Goal: Task Accomplishment & Management: Manage account settings

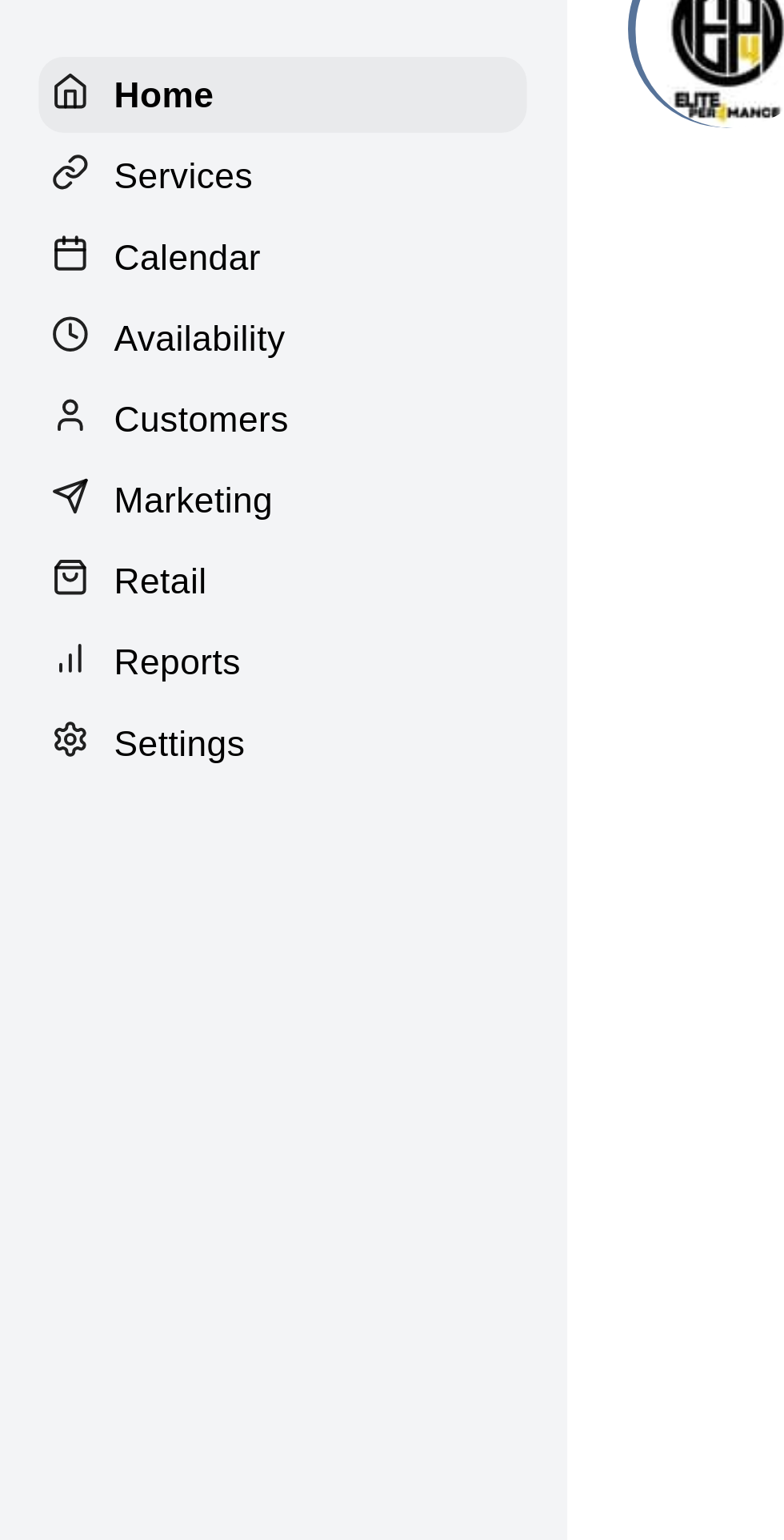
click at [59, 119] on p "Calendar" at bounding box center [60, 123] width 46 height 16
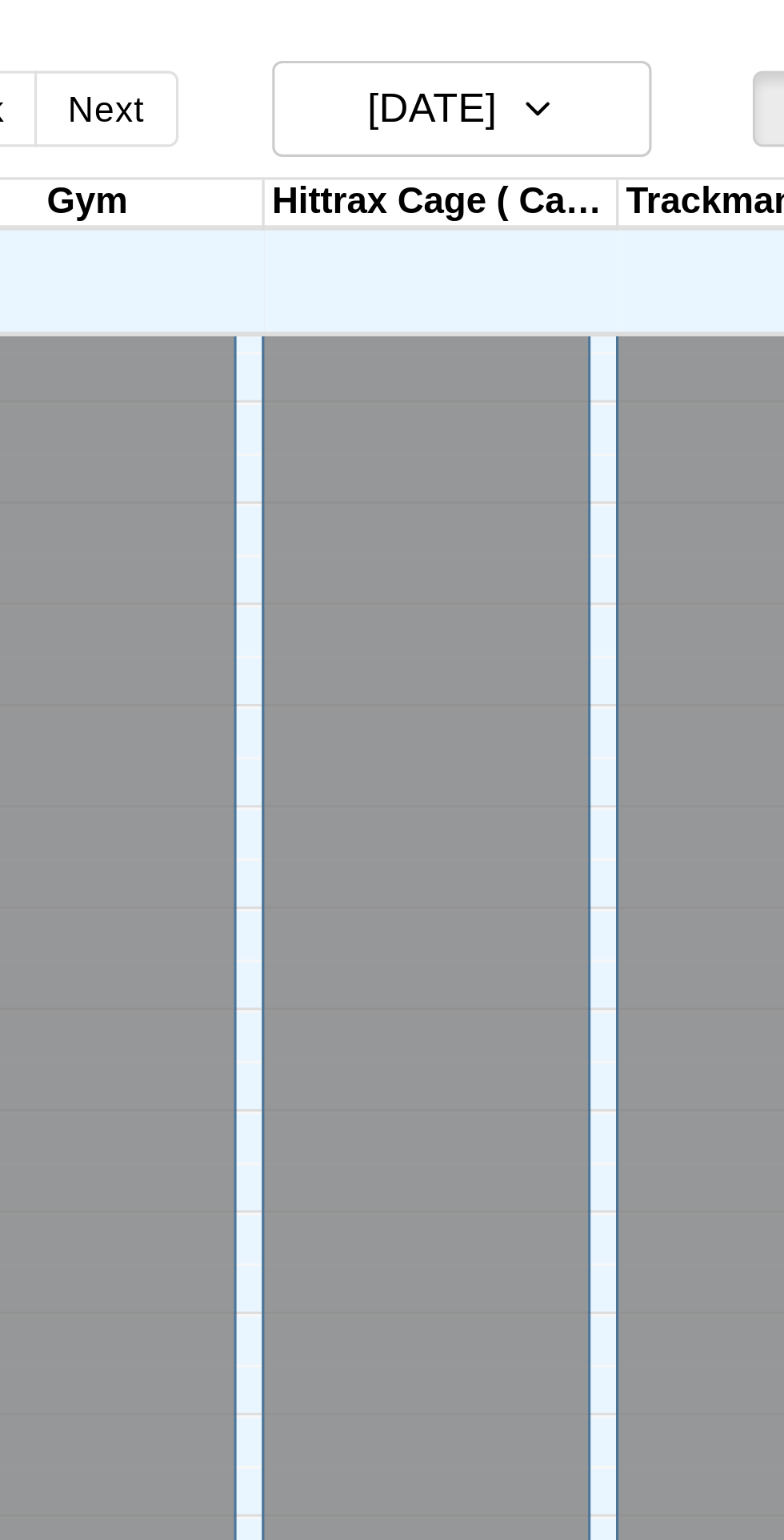
scroll to position [85, 0]
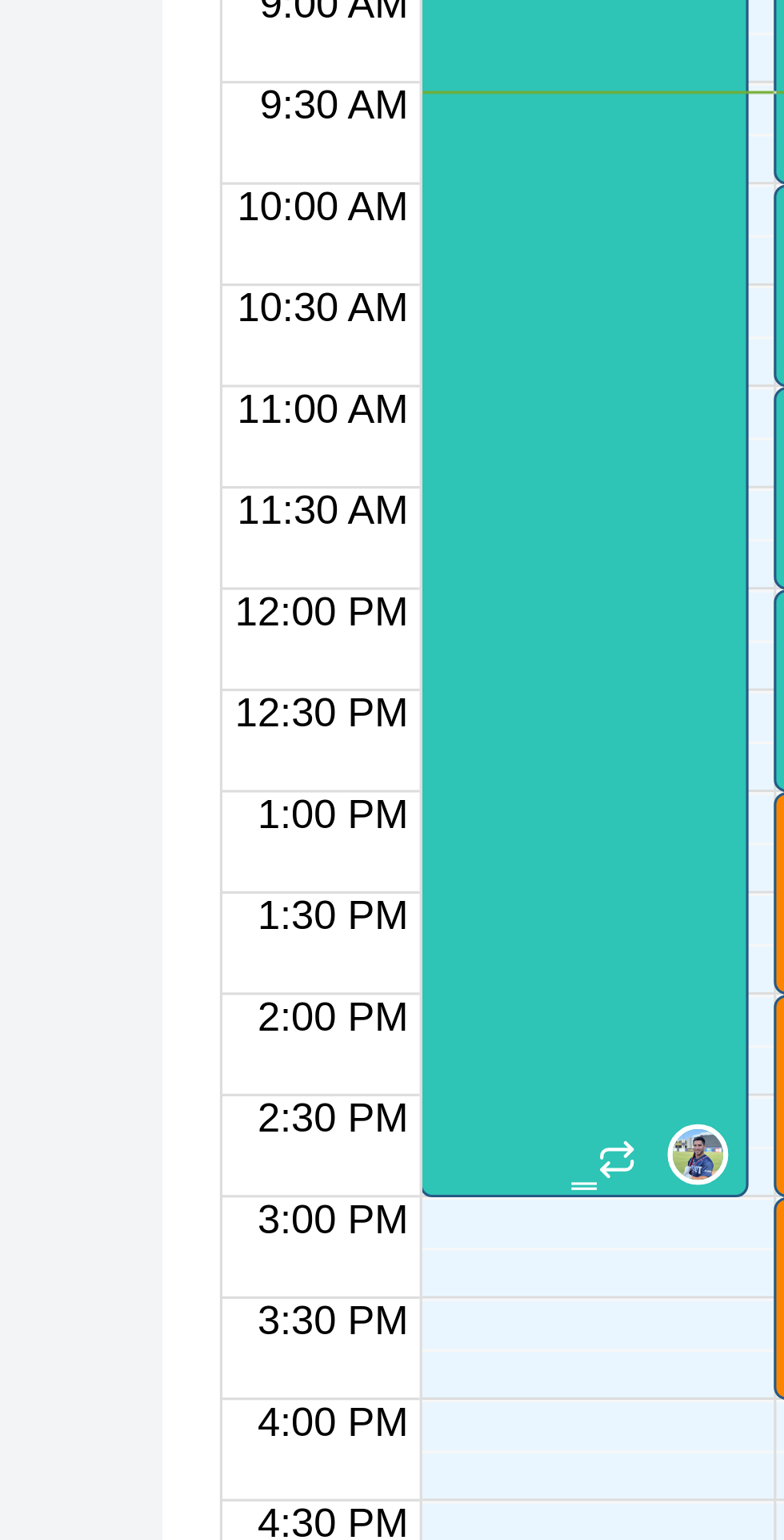
click at [323, 857] on div "Ep4 All-Day Youth Camp 0/15 spots" at bounding box center [314, 1347] width 95 height 1540
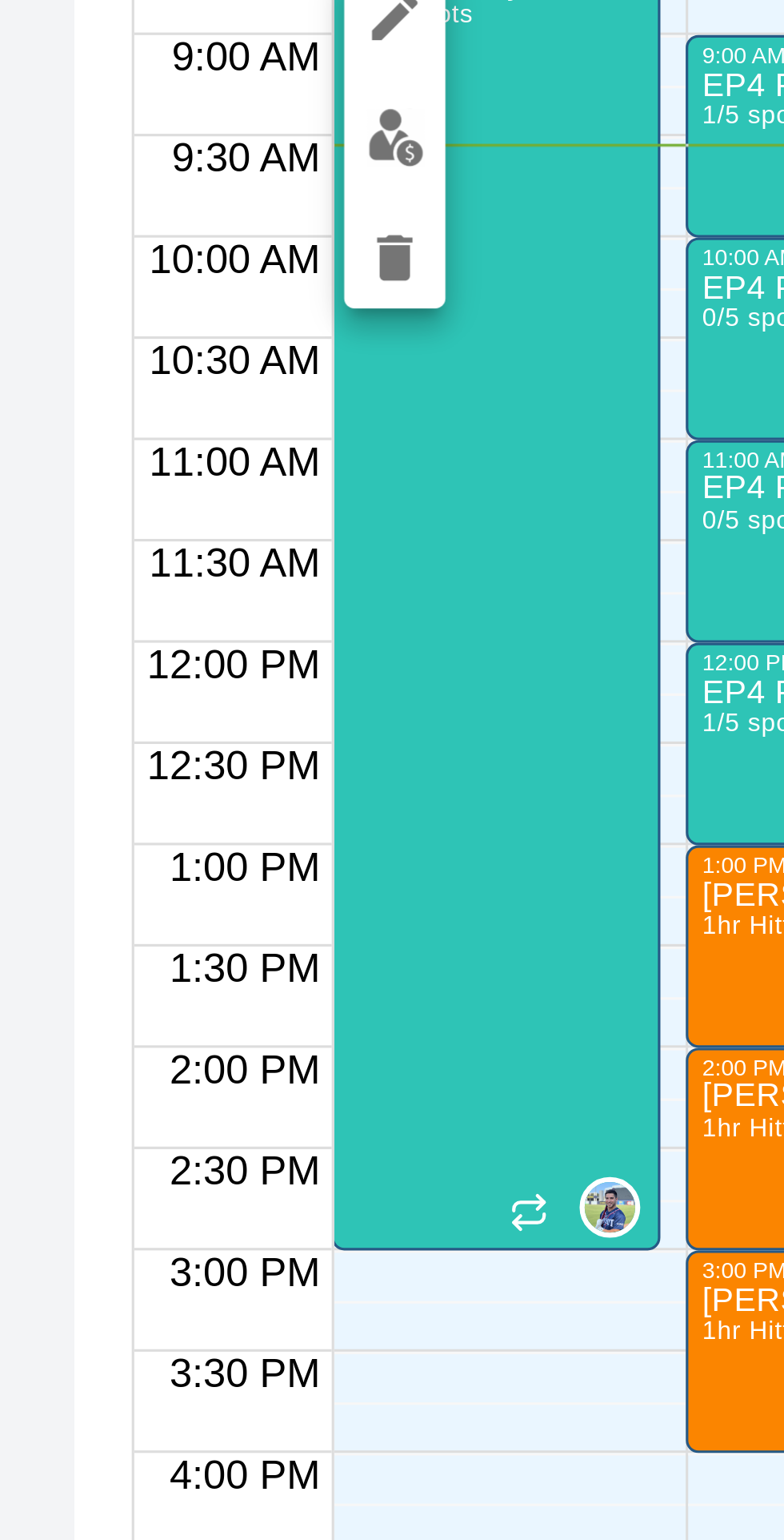
click at [278, 631] on img "edit" at bounding box center [282, 630] width 18 height 18
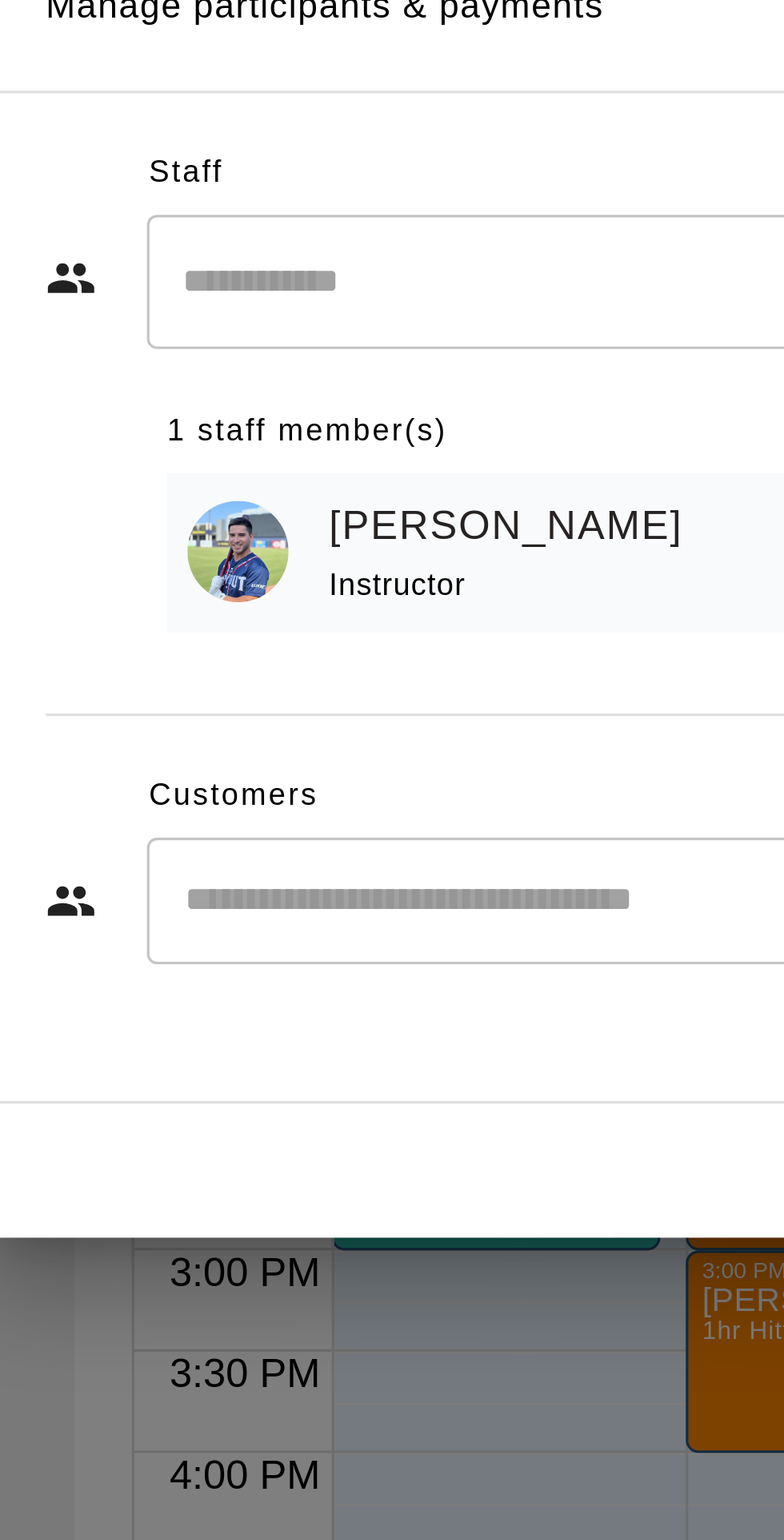
click at [285, 880] on input "Start typing to search customers..." at bounding box center [407, 871] width 395 height 16
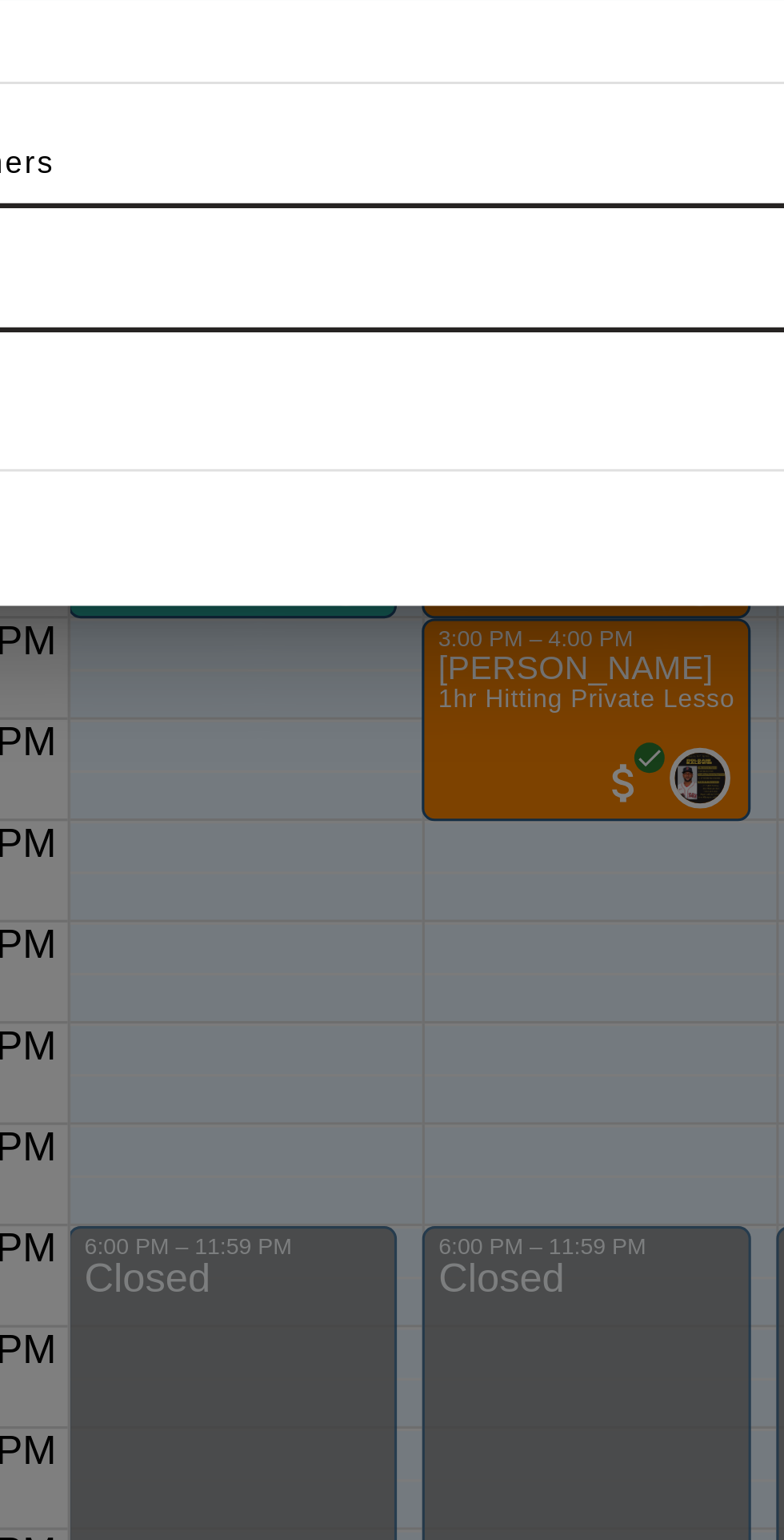
type input "****"
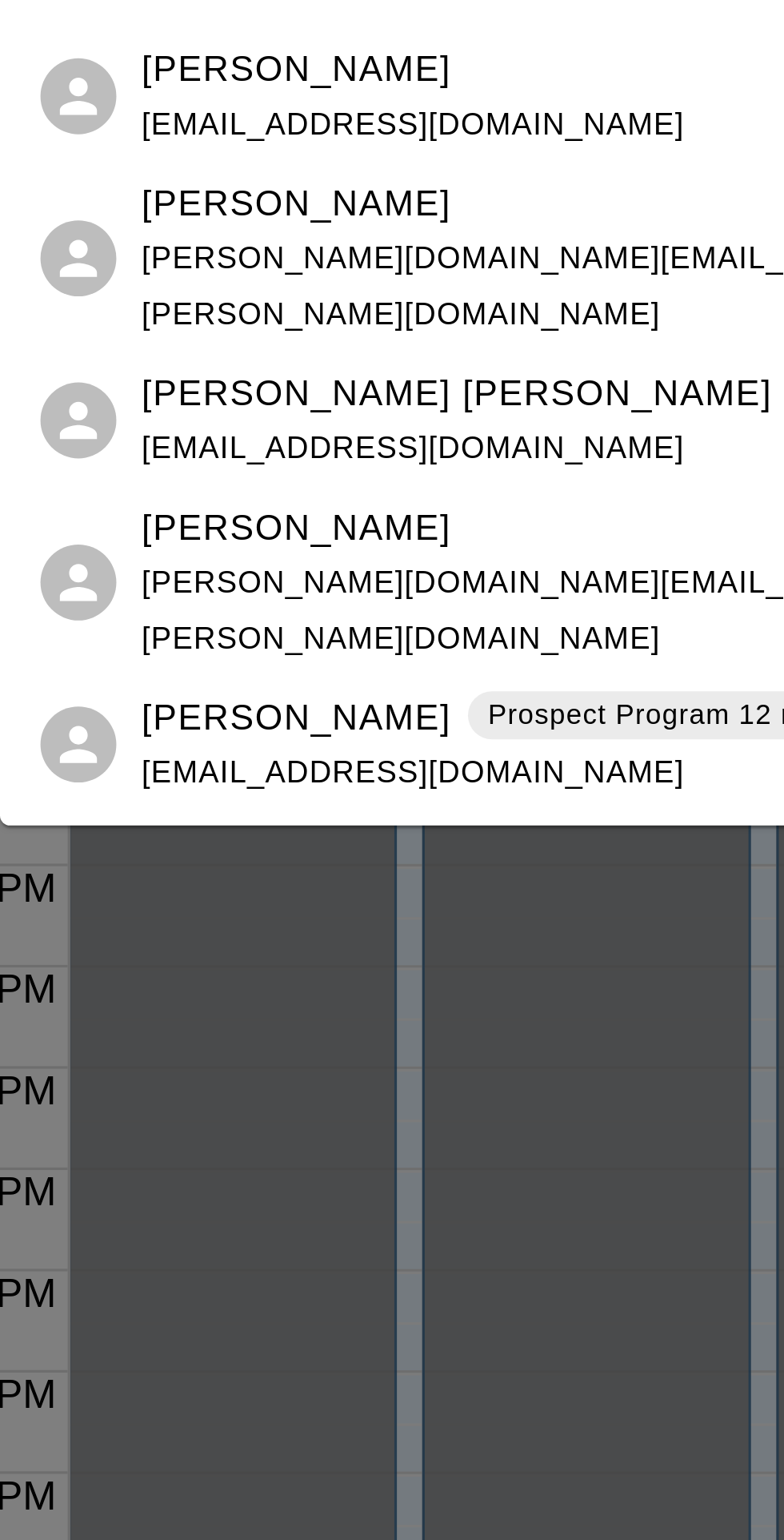
click at [326, 1228] on p "[PERSON_NAME]" at bounding box center [333, 1222] width 98 height 16
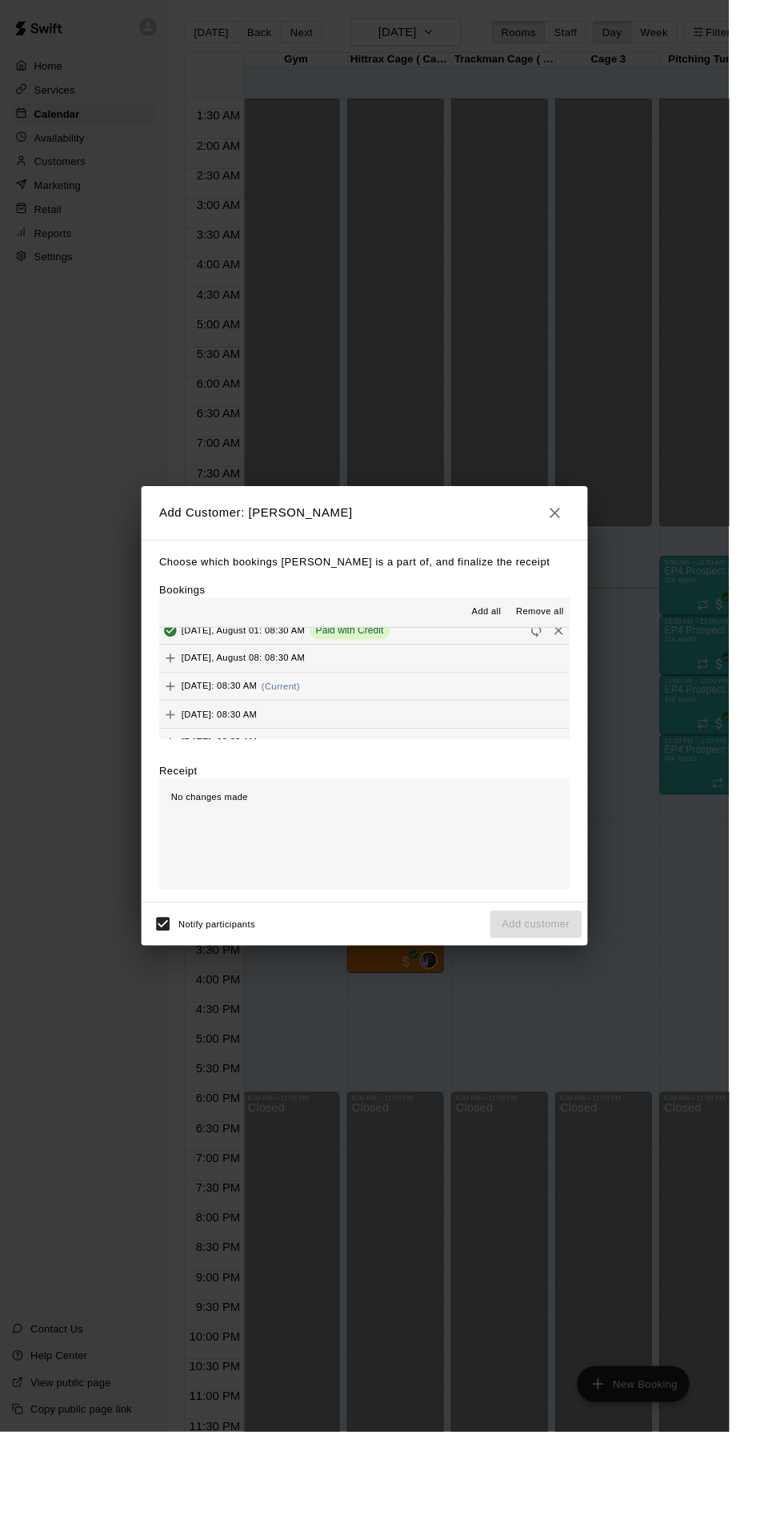
scroll to position [166, 0]
click at [322, 747] on div "[DATE]: 08:30 AM (Current)" at bounding box center [246, 734] width 152 height 24
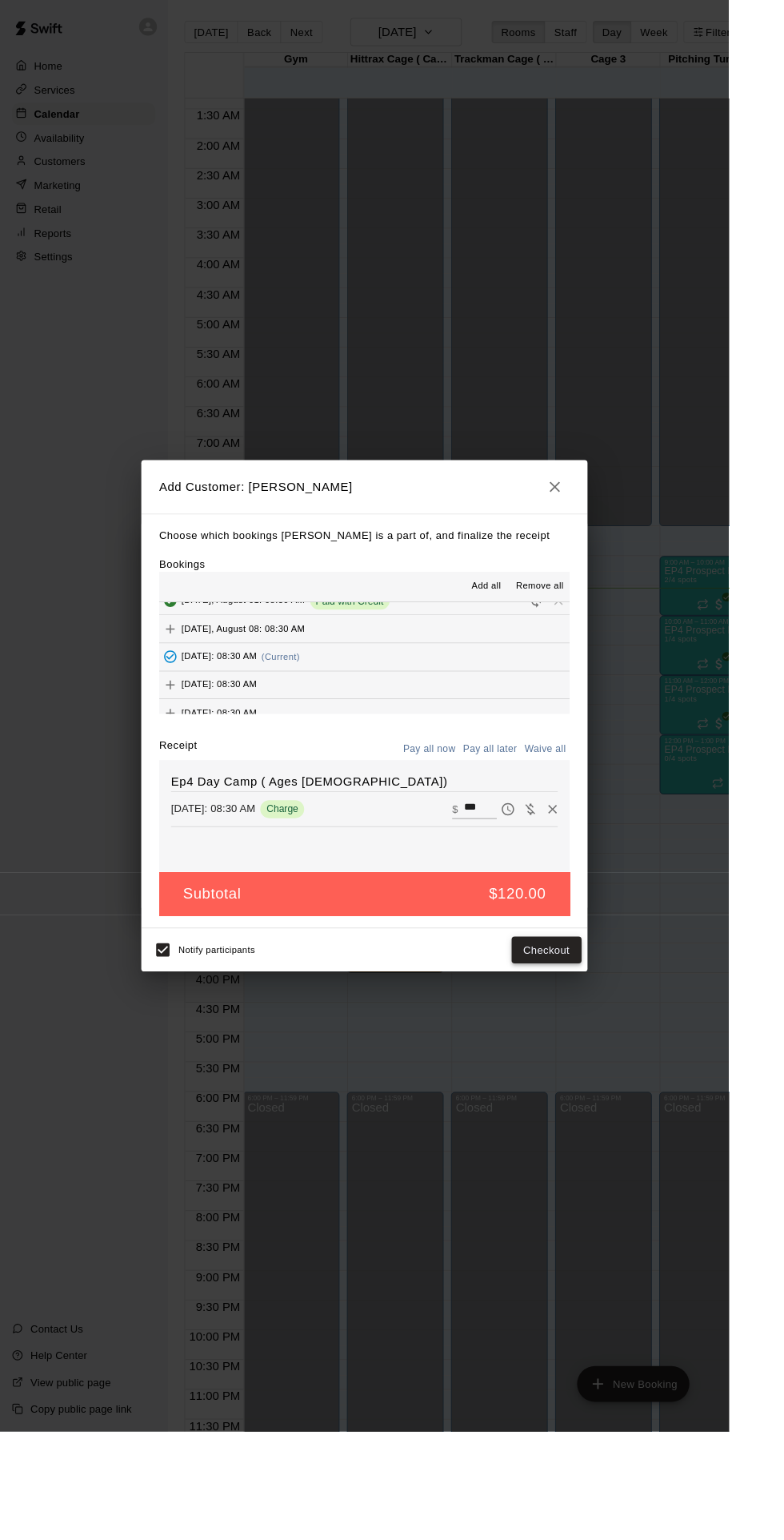
click at [626, 1037] on button "Checkout" at bounding box center [588, 1022] width 75 height 30
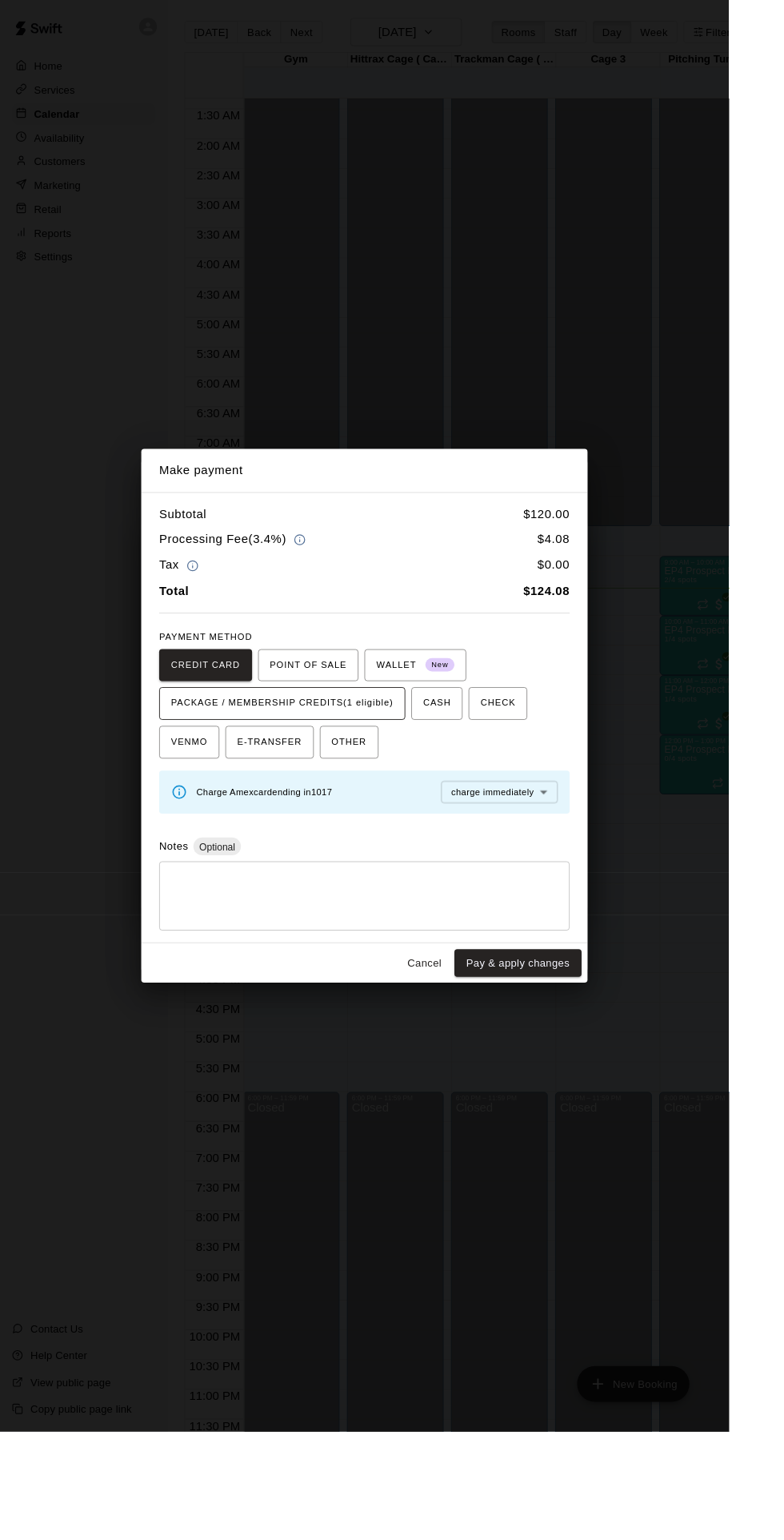
click at [364, 770] on span "PACKAGE / MEMBERSHIP CREDITS (1 eligible)" at bounding box center [304, 756] width 239 height 26
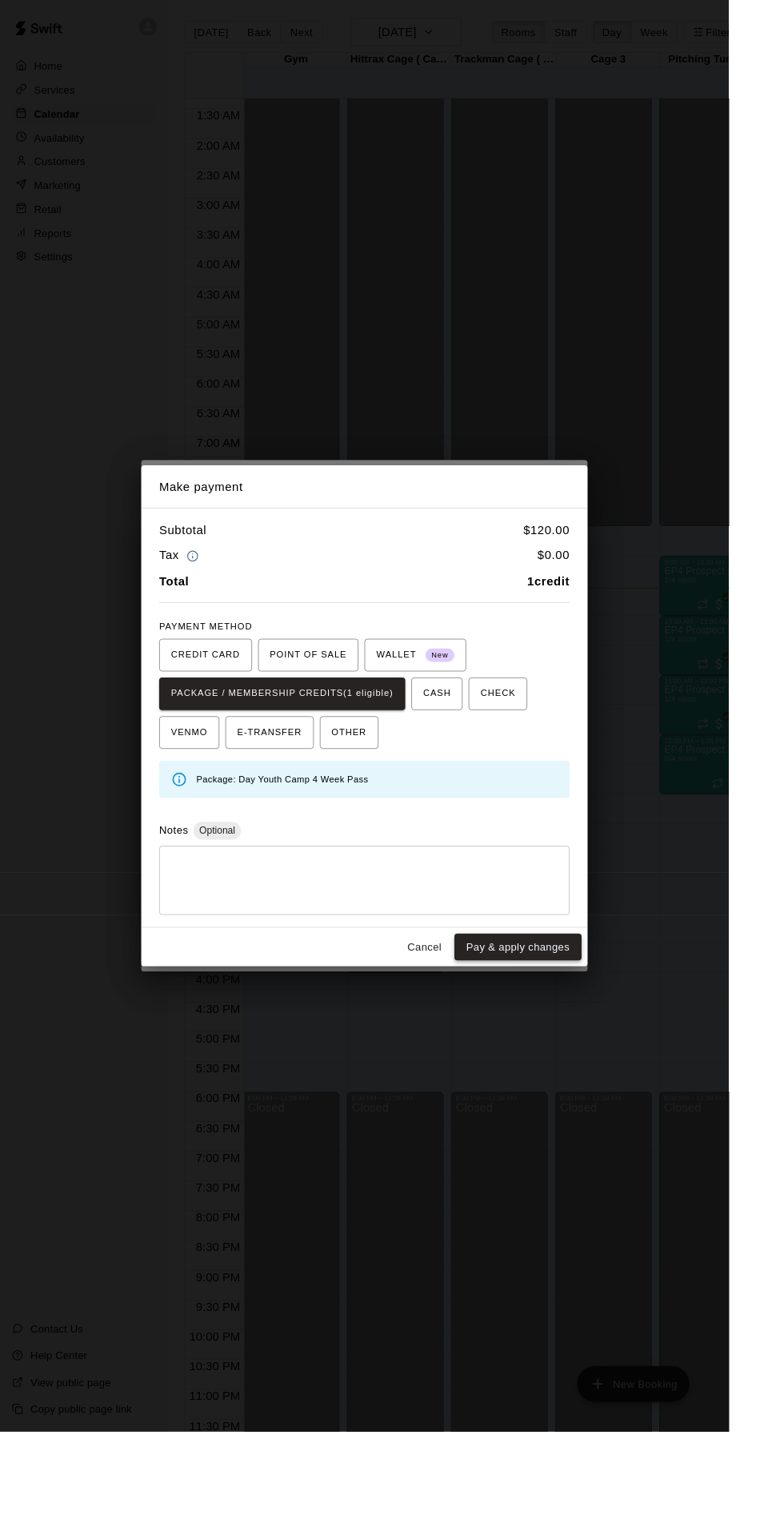
click at [604, 1034] on button "Pay & apply changes" at bounding box center [557, 1018] width 137 height 30
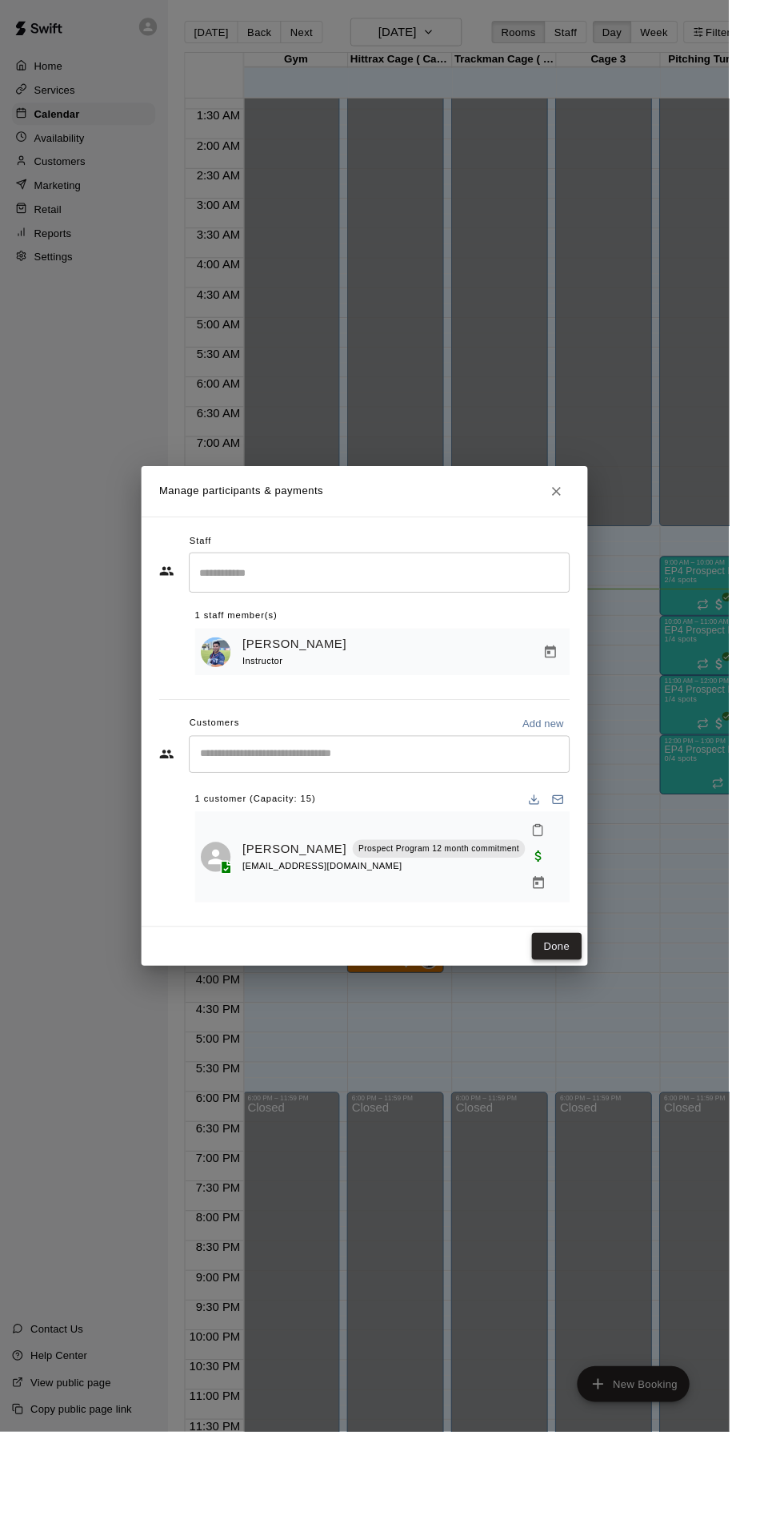
click at [621, 1033] on button "Done" at bounding box center [600, 1018] width 54 height 30
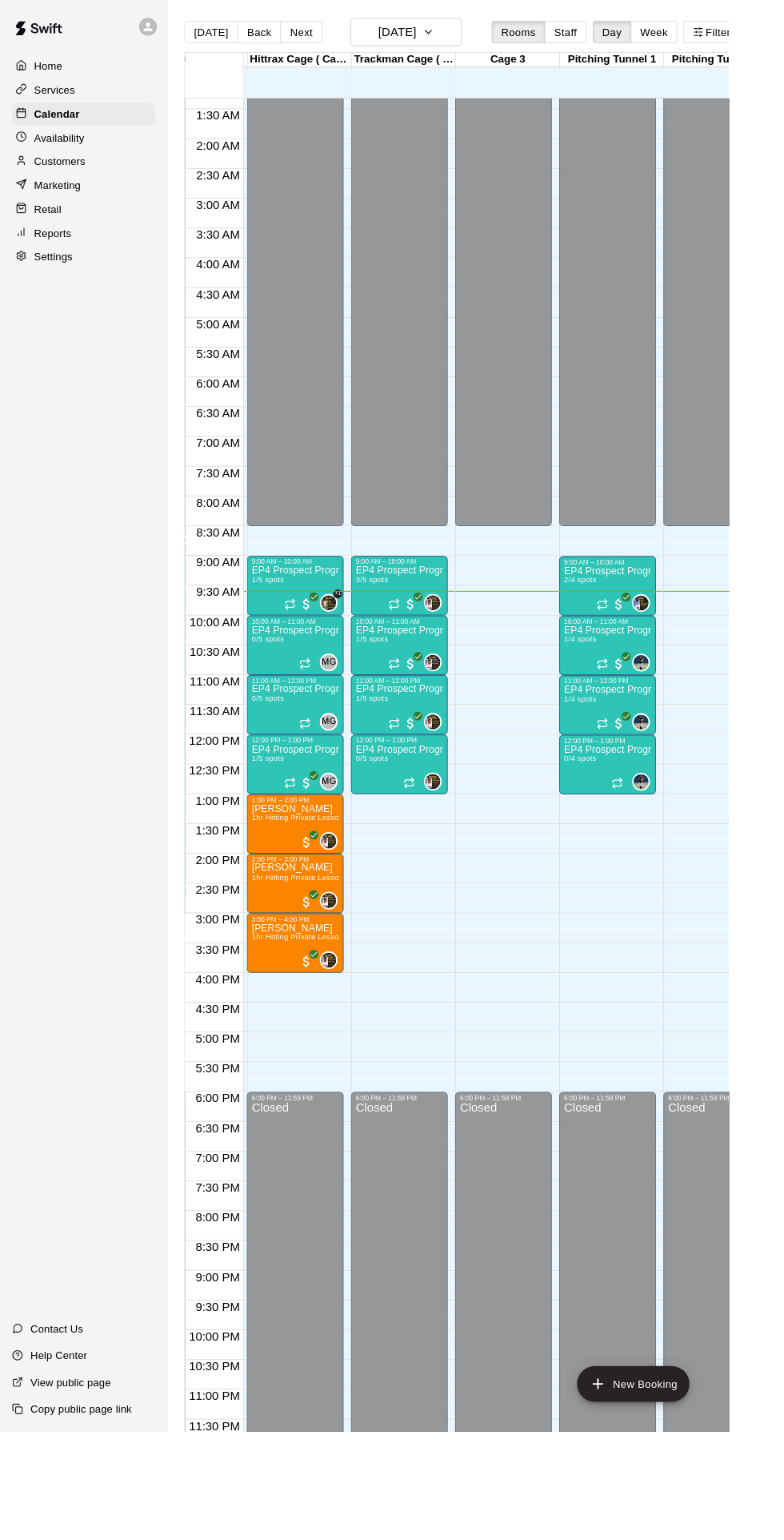
scroll to position [81, 108]
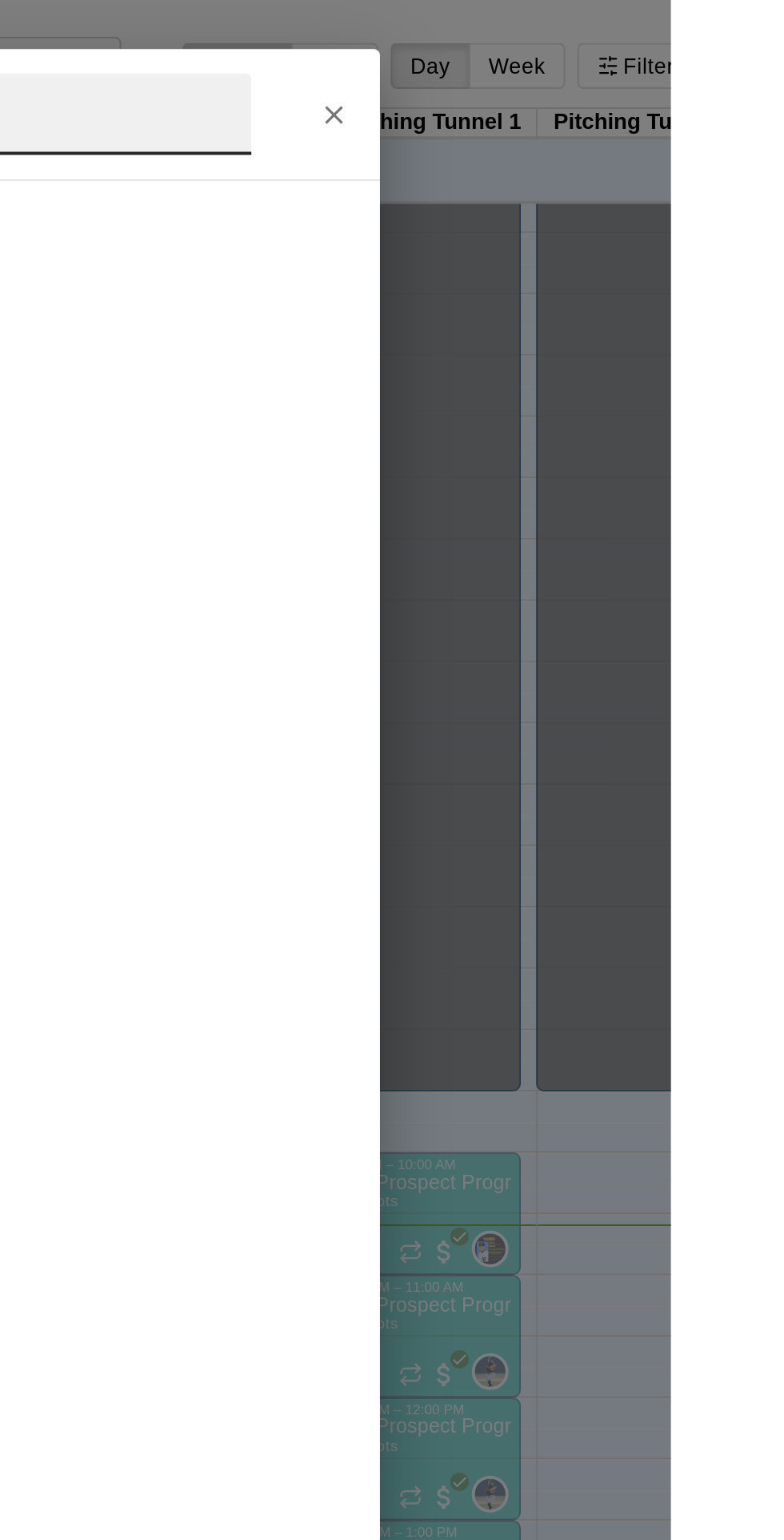
click at [623, 74] on button "Close" at bounding box center [608, 60] width 29 height 29
